Goal: Find specific page/section: Find specific page/section

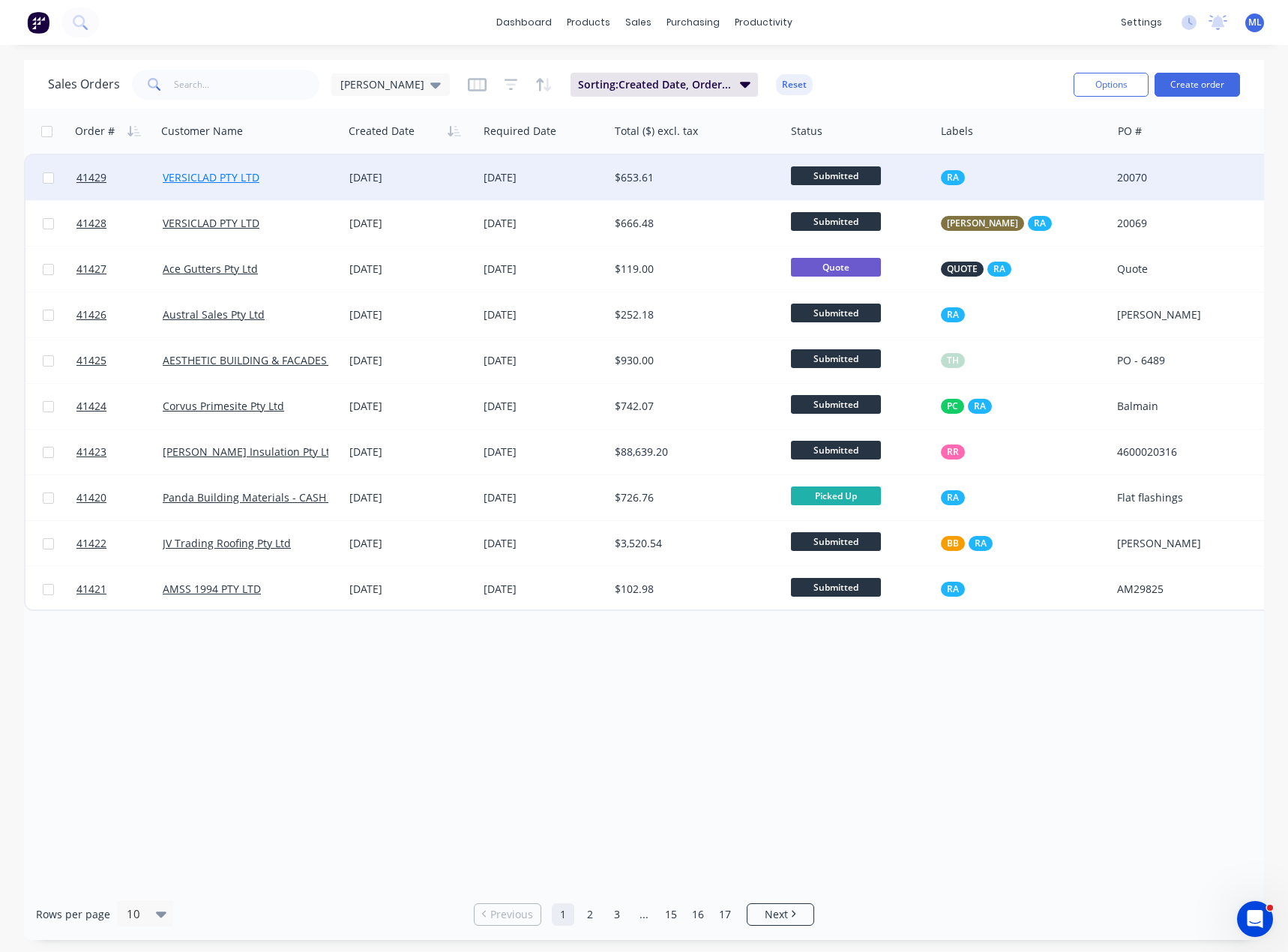
click at [231, 179] on link "VERSICLAD PTY LTD" at bounding box center [211, 177] width 97 height 15
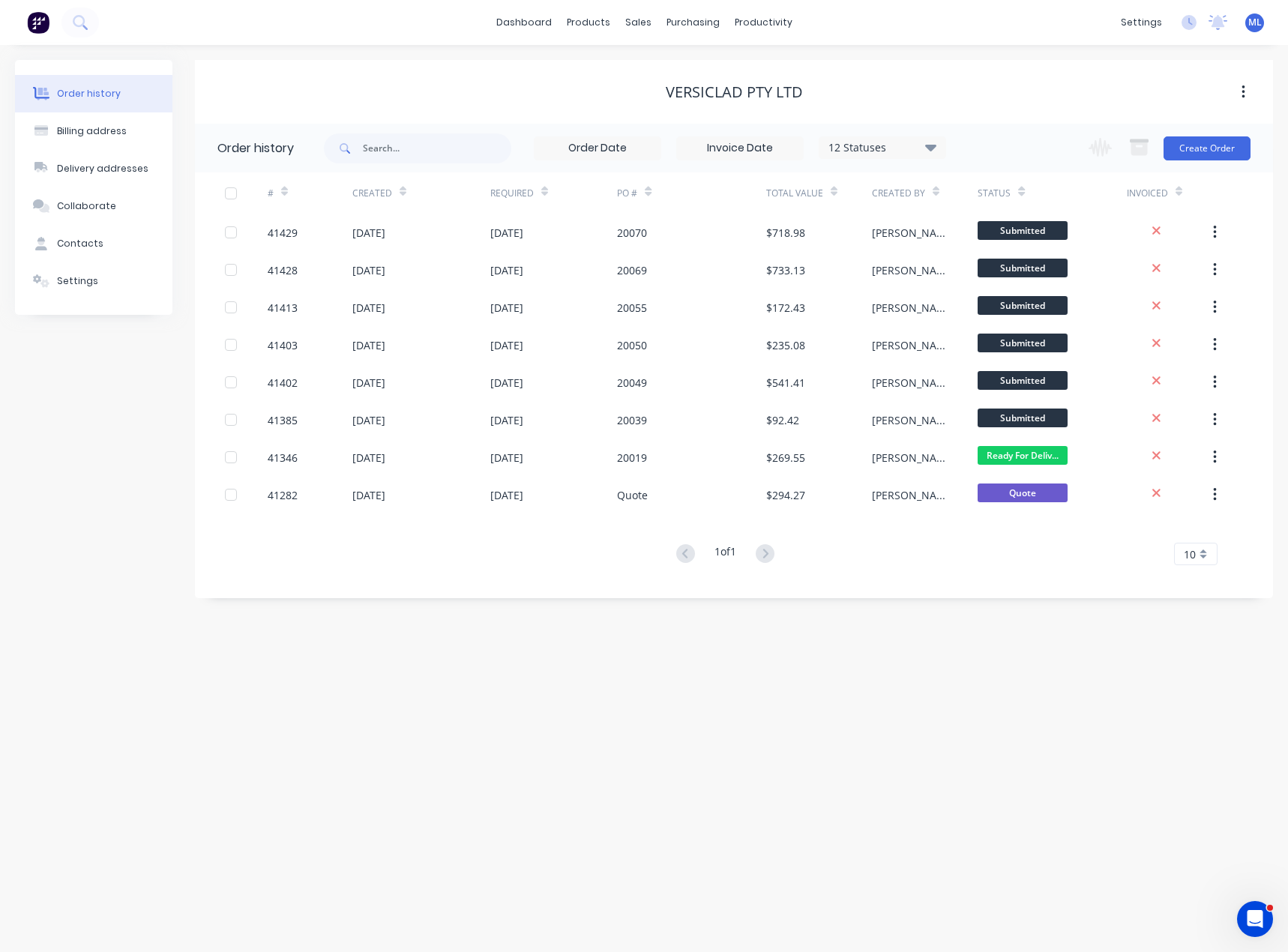
click at [902, 145] on div "12 Statuses" at bounding box center [883, 147] width 126 height 16
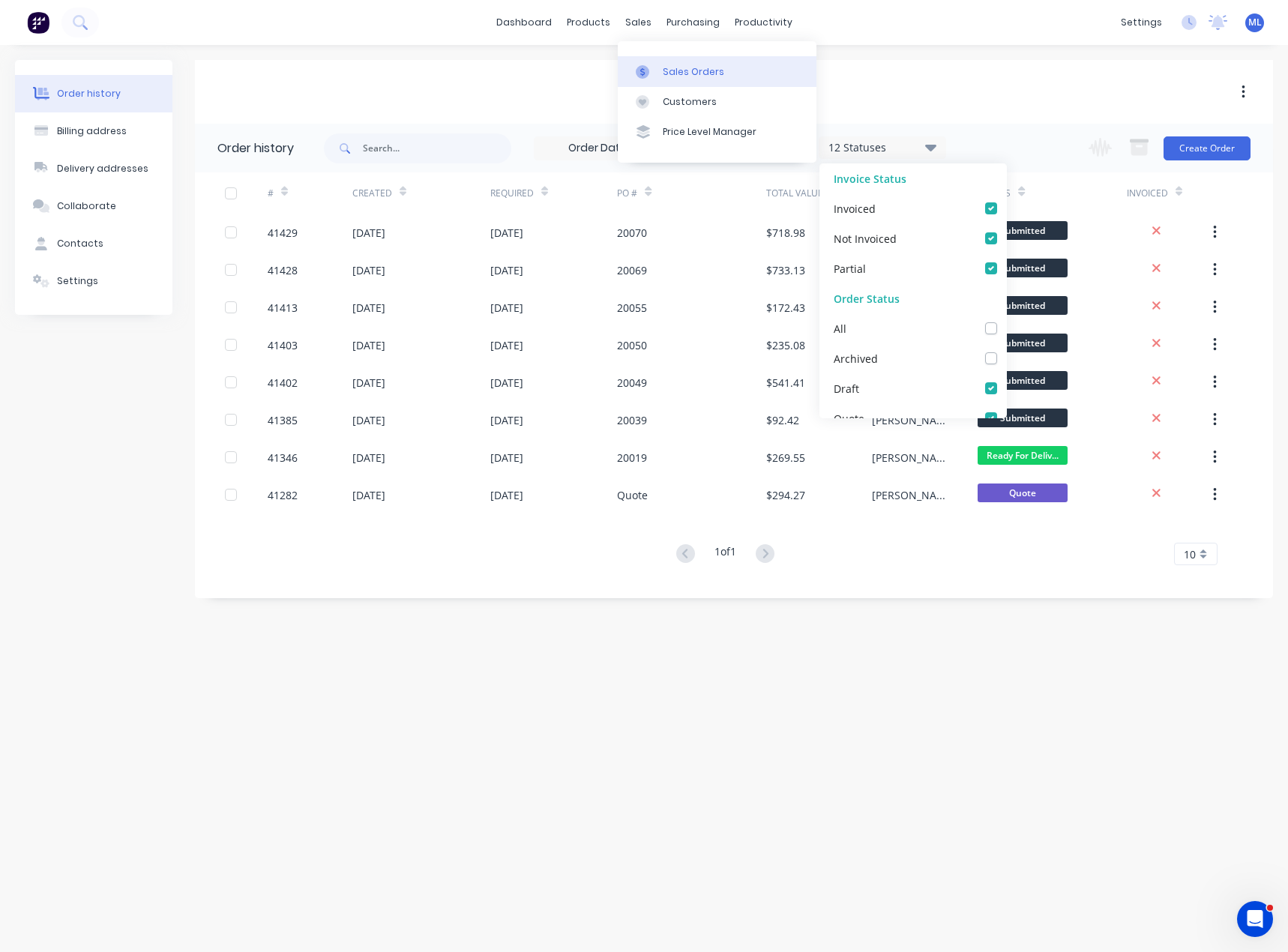
click at [680, 73] on div "Sales Orders" at bounding box center [694, 72] width 62 height 14
